Goal: Information Seeking & Learning: Understand process/instructions

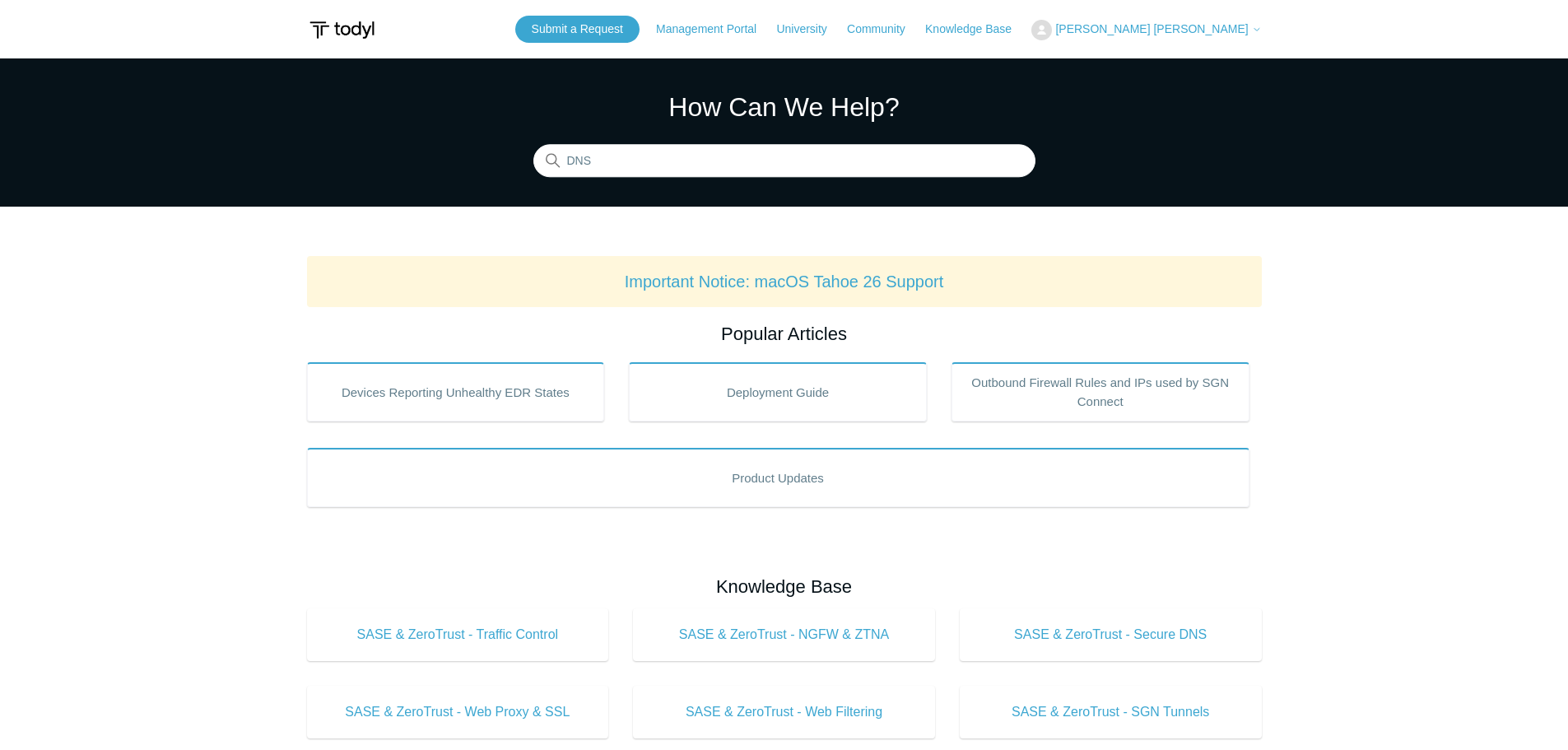
type input "DNS"
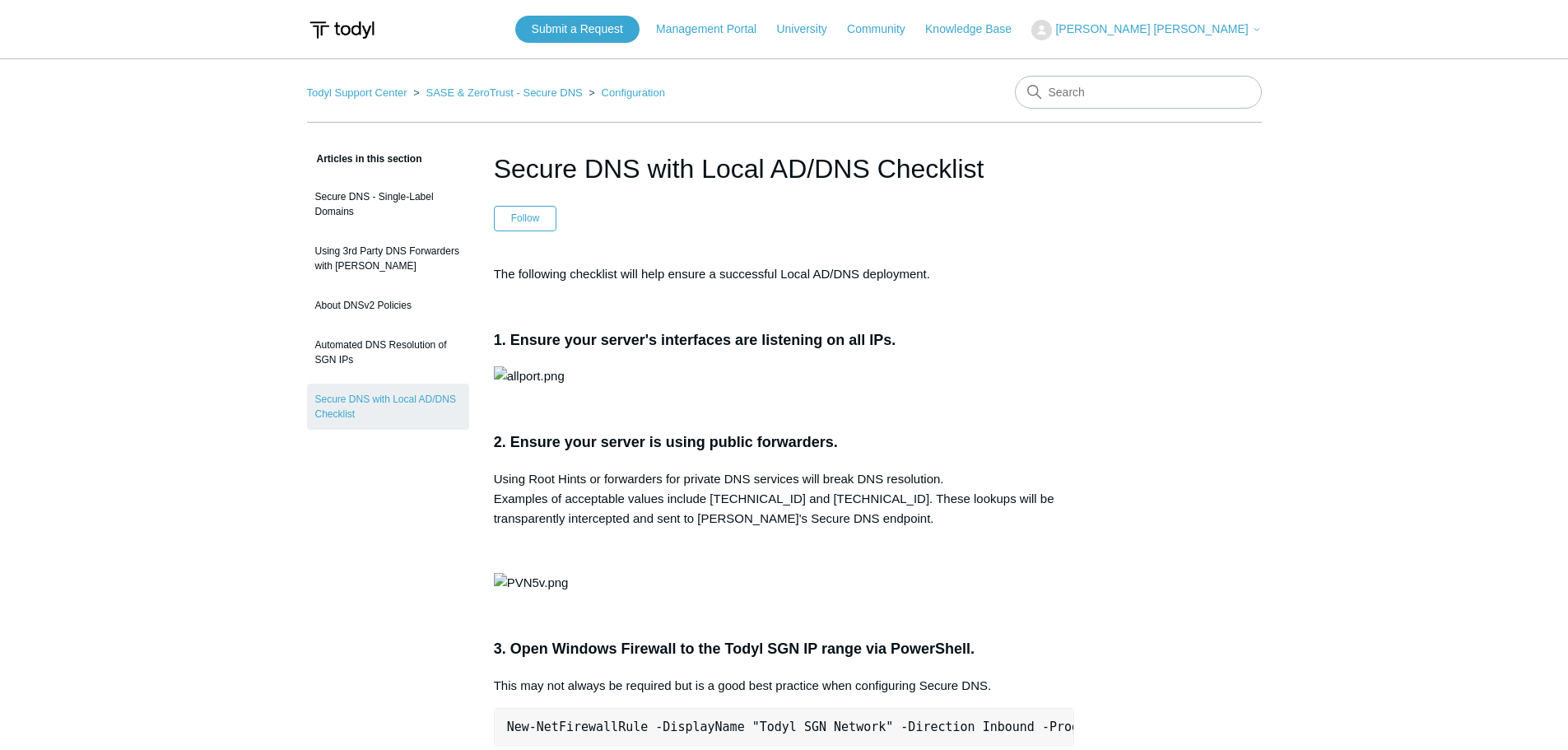
drag, startPoint x: 498, startPoint y: 175, endPoint x: 868, endPoint y: 153, distance: 370.7
click at [868, 153] on h1 "Secure DNS with Local AD/DNS Checklist" at bounding box center [784, 168] width 582 height 39
copy h1 "Secure DNS with Local AD/DNS"
drag, startPoint x: 1337, startPoint y: 268, endPoint x: 1522, endPoint y: 194, distance: 199.3
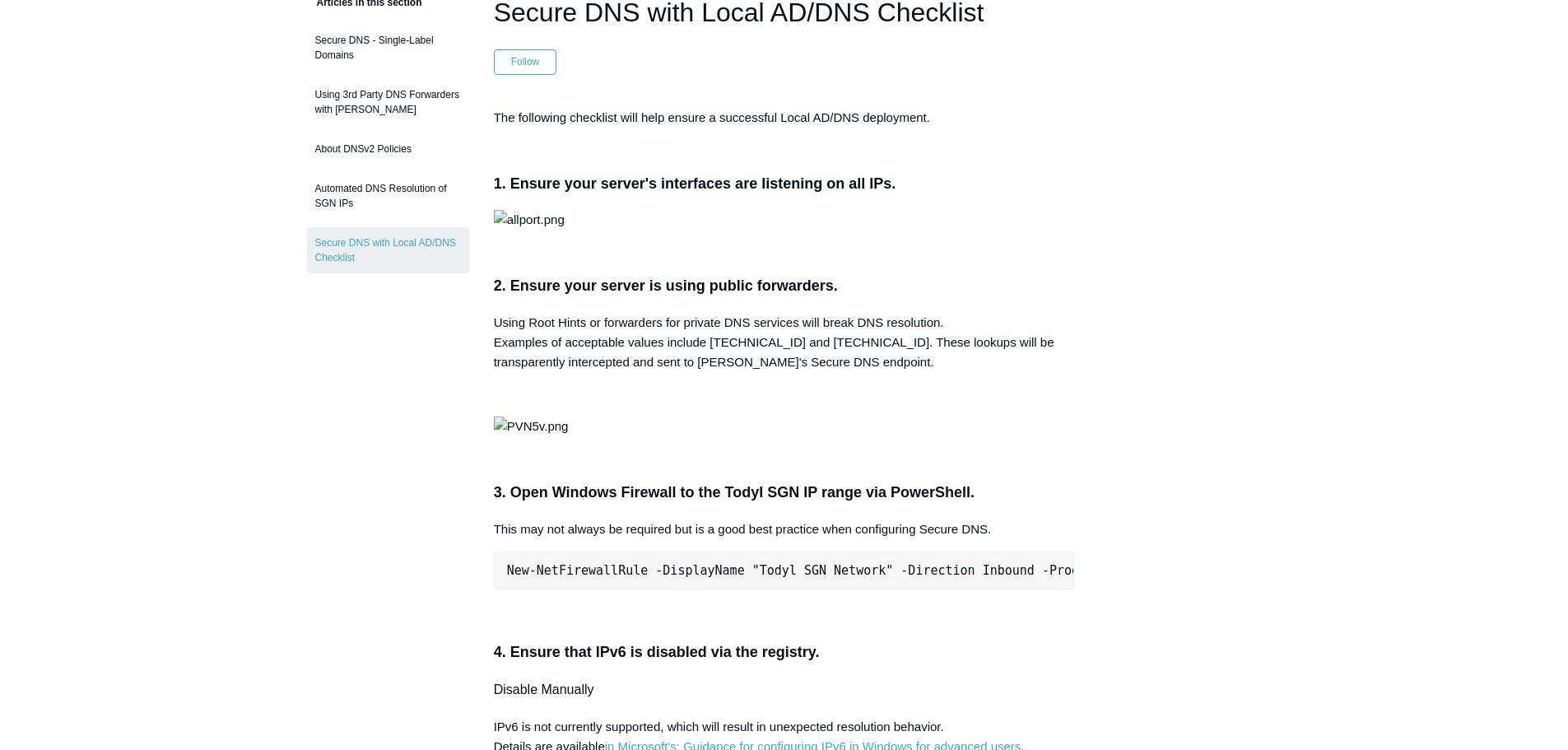
scroll to position [26, 0]
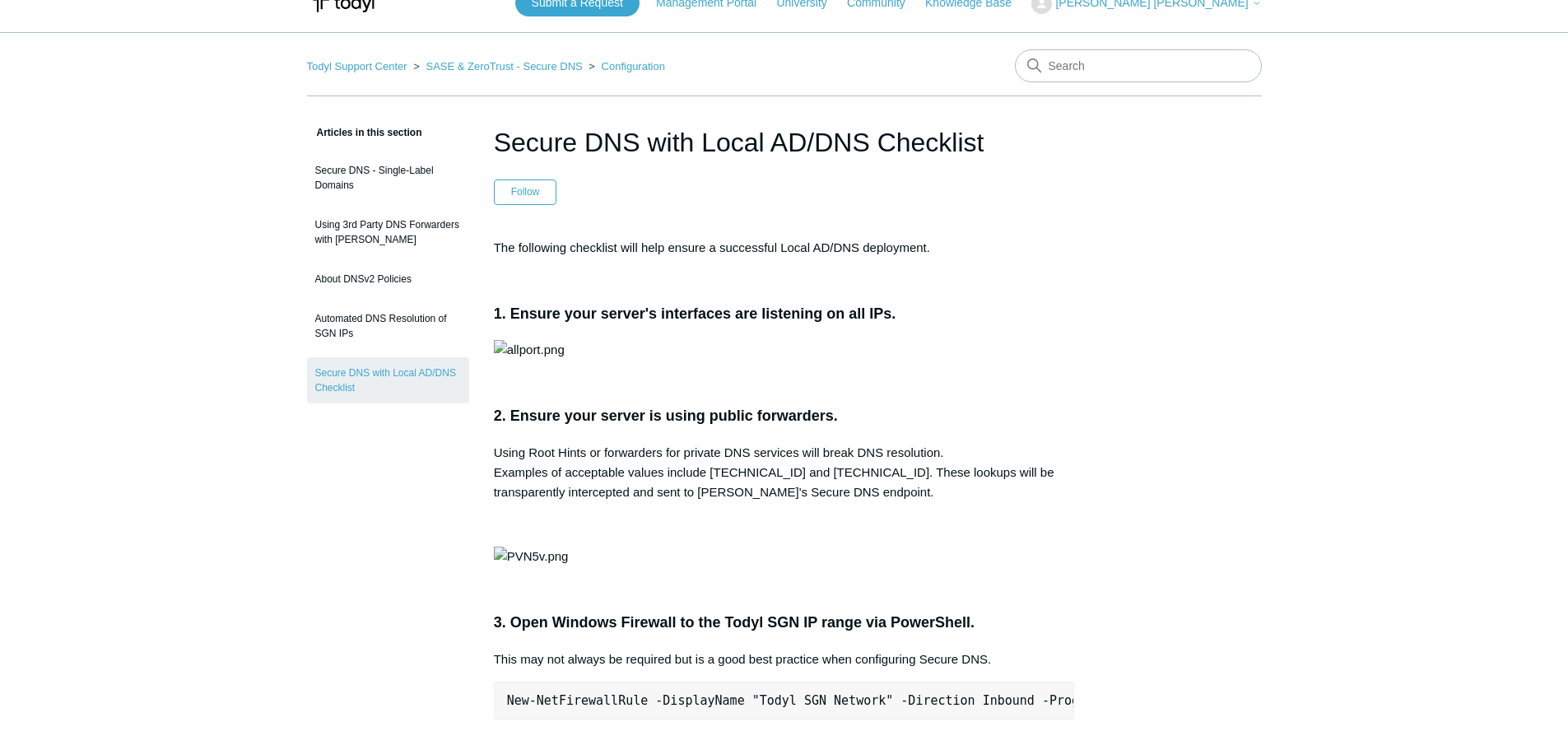
drag, startPoint x: 497, startPoint y: 137, endPoint x: 875, endPoint y: 134, distance: 378.0
click at [876, 134] on h1 "Secure DNS with Local AD/DNS Checklist" at bounding box center [784, 142] width 582 height 39
copy h1 "Secure DNS with Local AD/DNS"
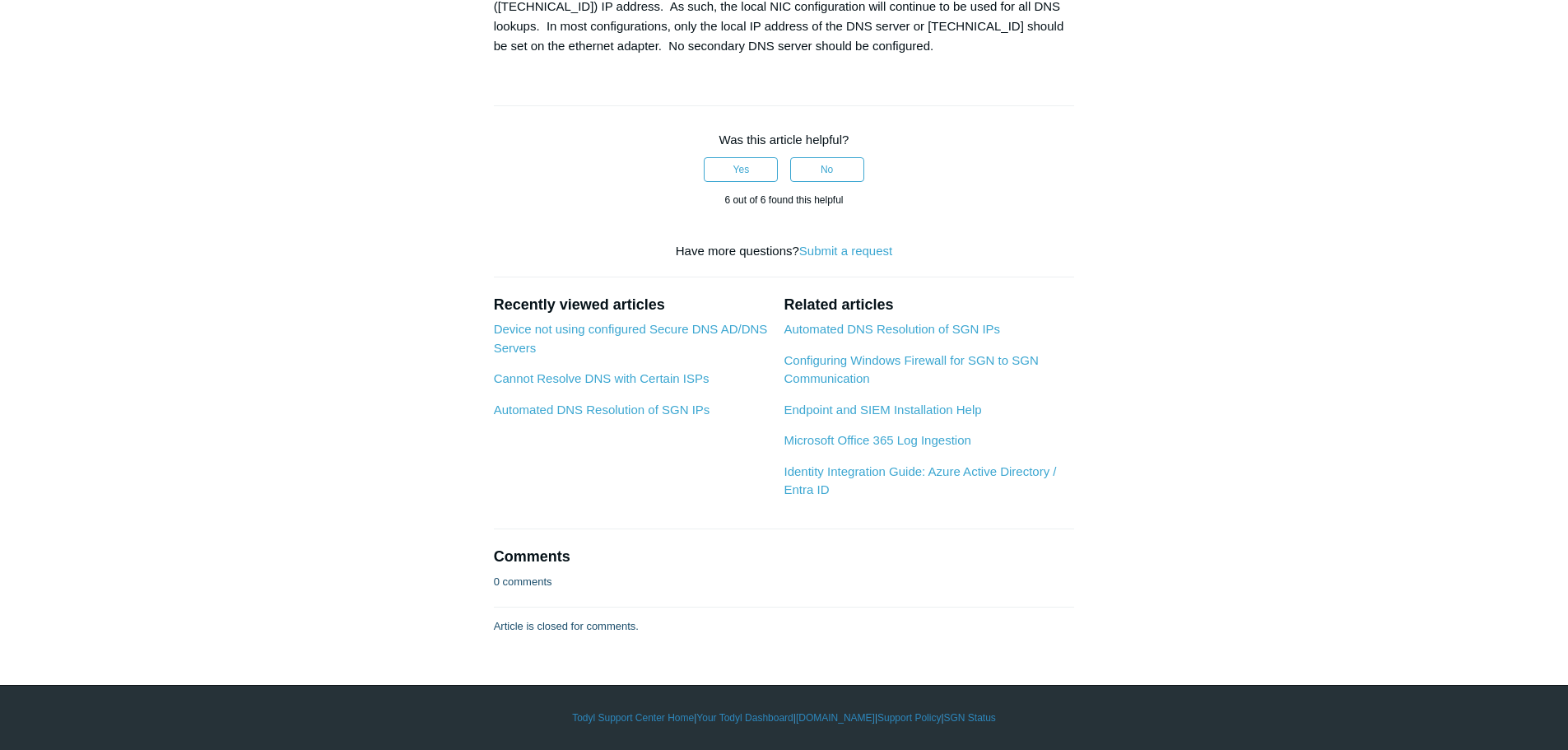
scroll to position [2121, 0]
